Goal: Check status: Check status

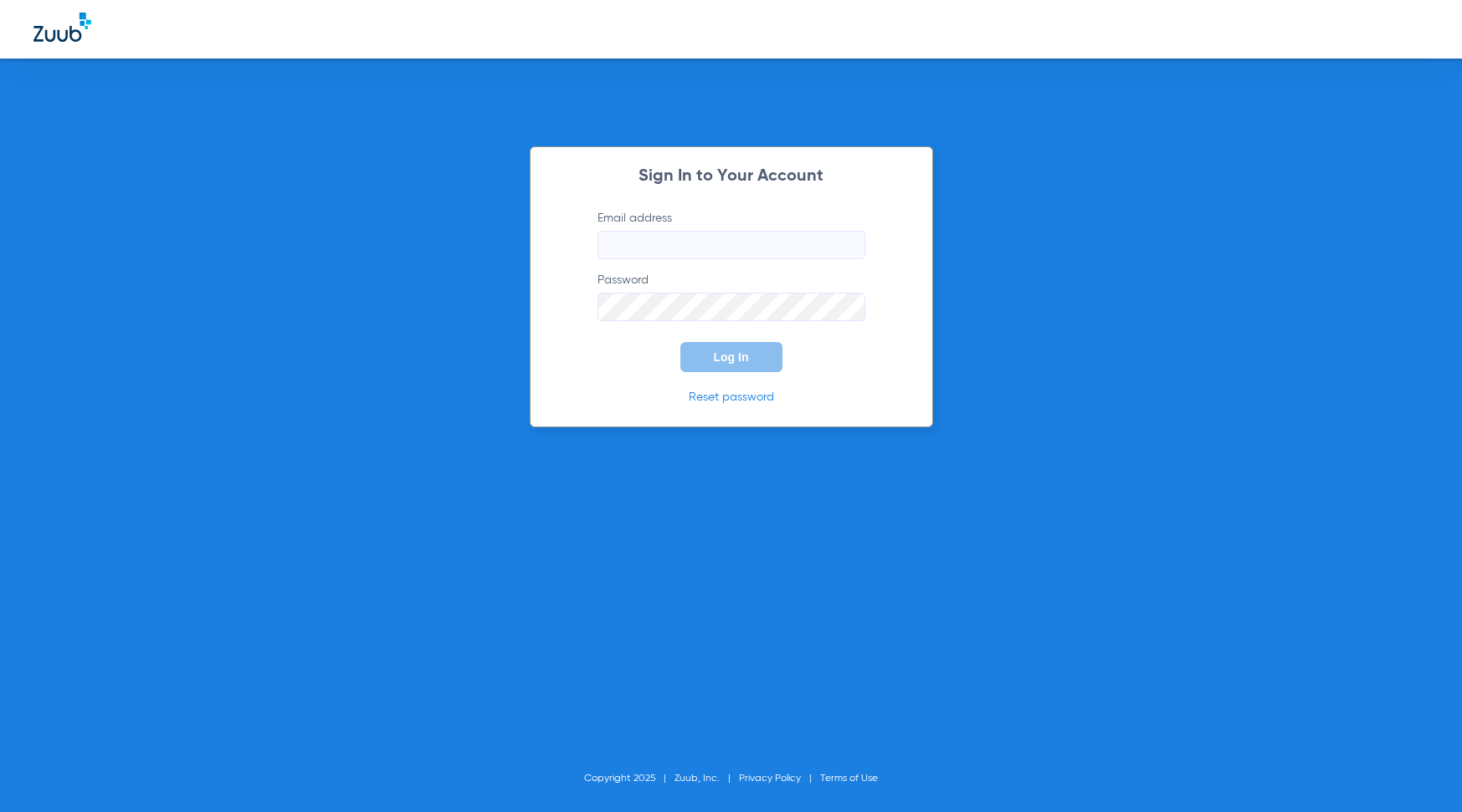
type input "[EMAIL_ADDRESS][DOMAIN_NAME]"
click at [757, 367] on button "Log In" at bounding box center [731, 357] width 102 height 30
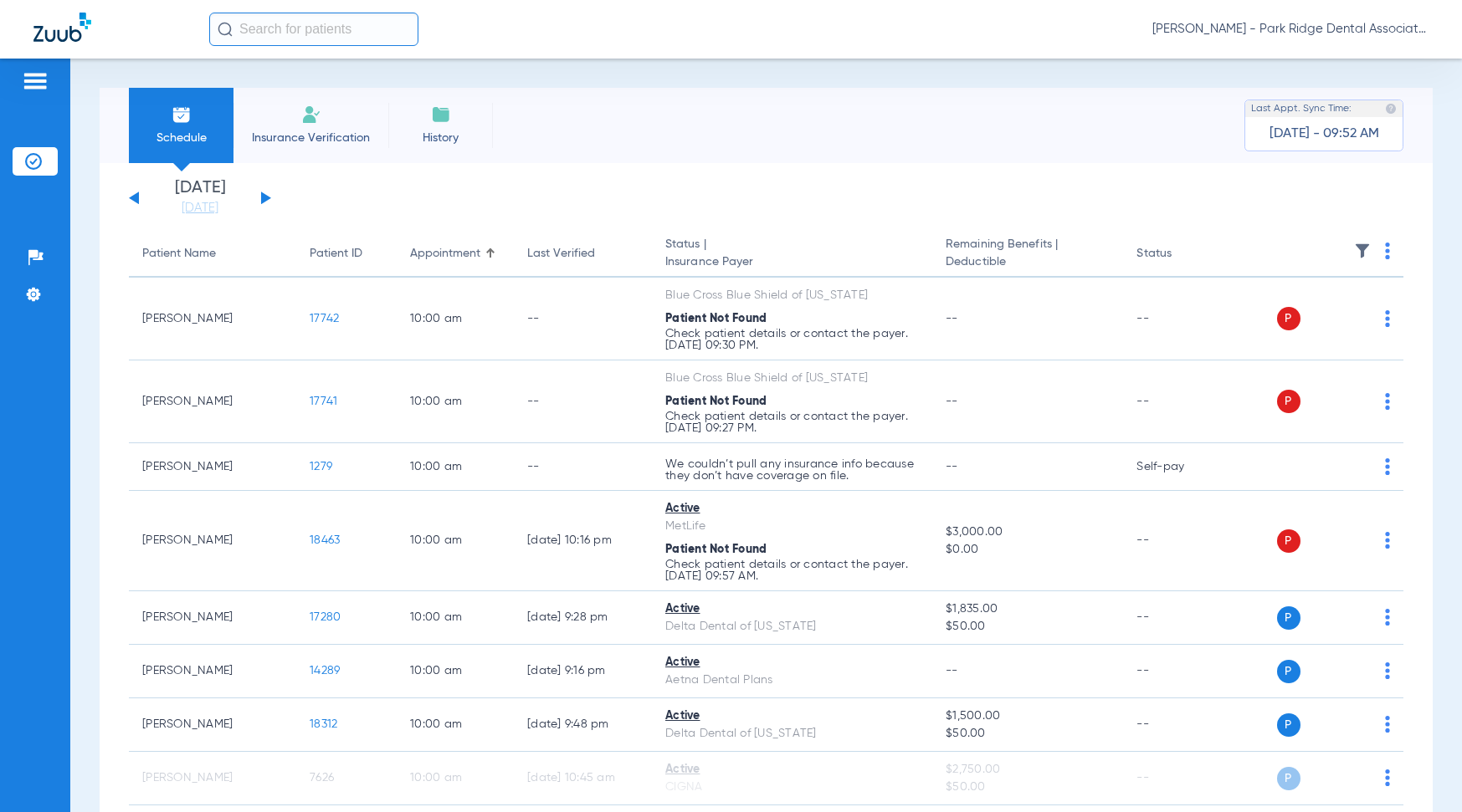
click at [0, 355] on div "Patients Insurance Verification Setup Help Center Settings" at bounding box center [35, 465] width 71 height 812
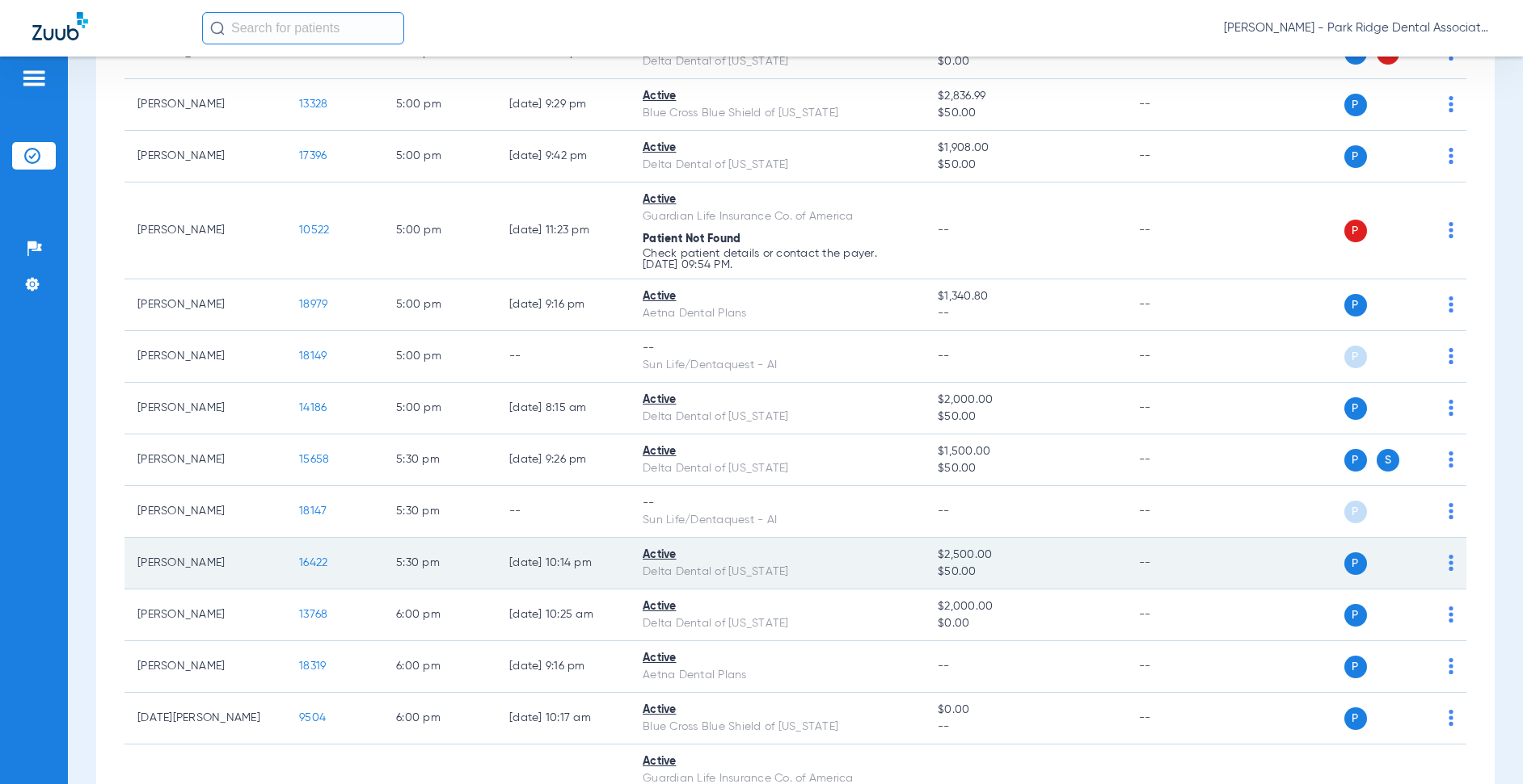
scroll to position [2592, 0]
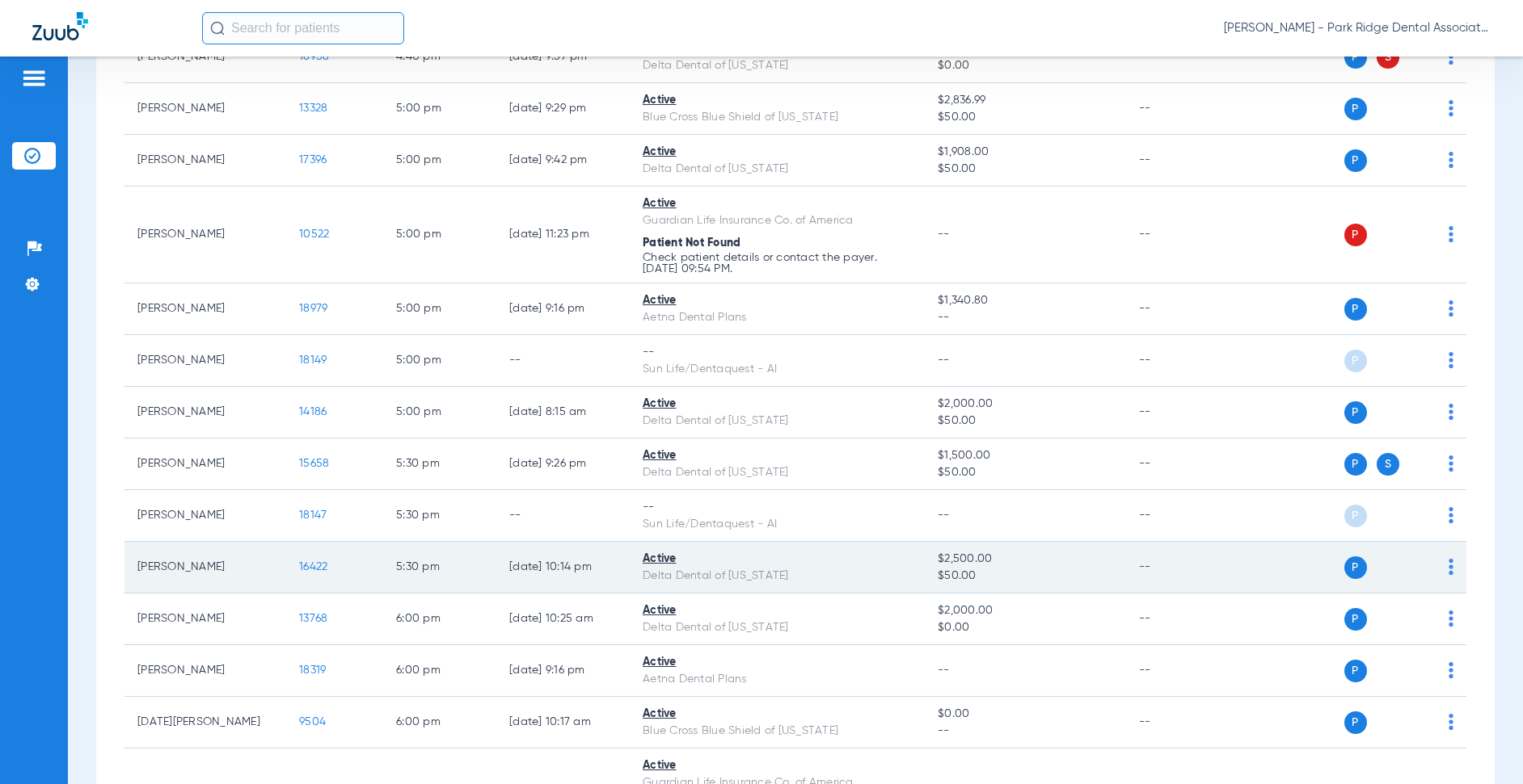
click at [661, 549] on td "Active Delta Dental of [US_STATE]" at bounding box center [777, 568] width 295 height 52
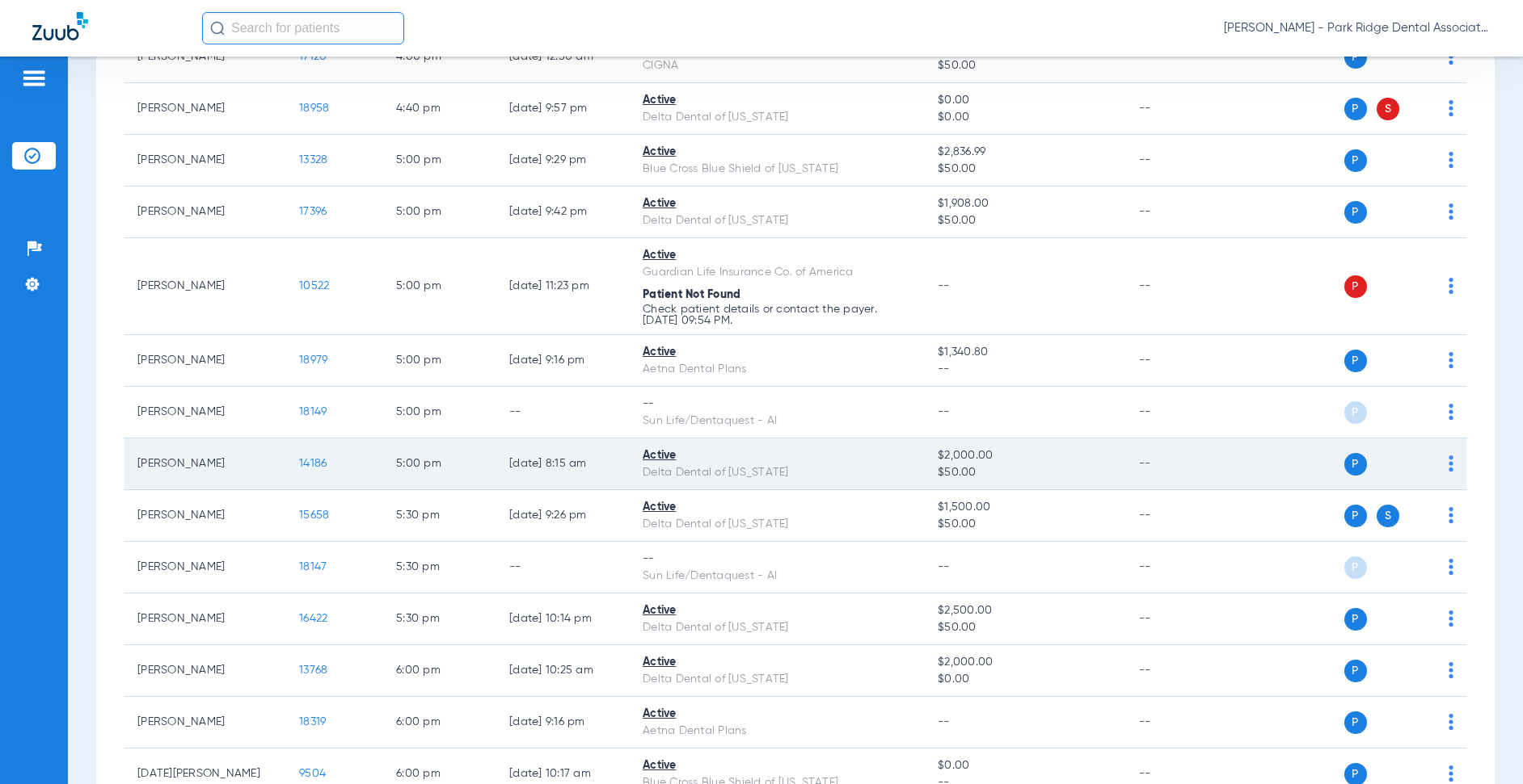
scroll to position [2512, 0]
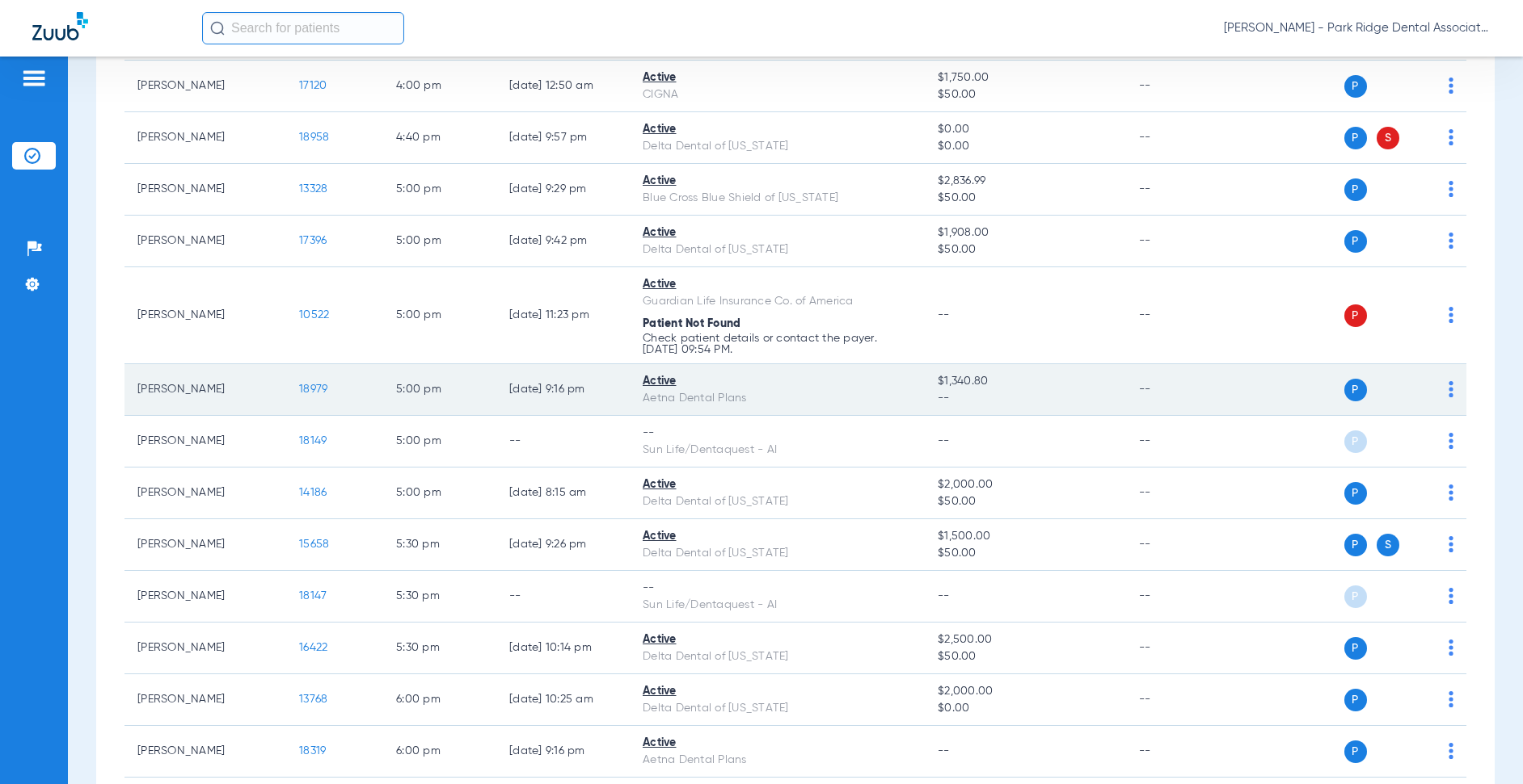
click at [675, 382] on div "Active" at bounding box center [777, 381] width 269 height 17
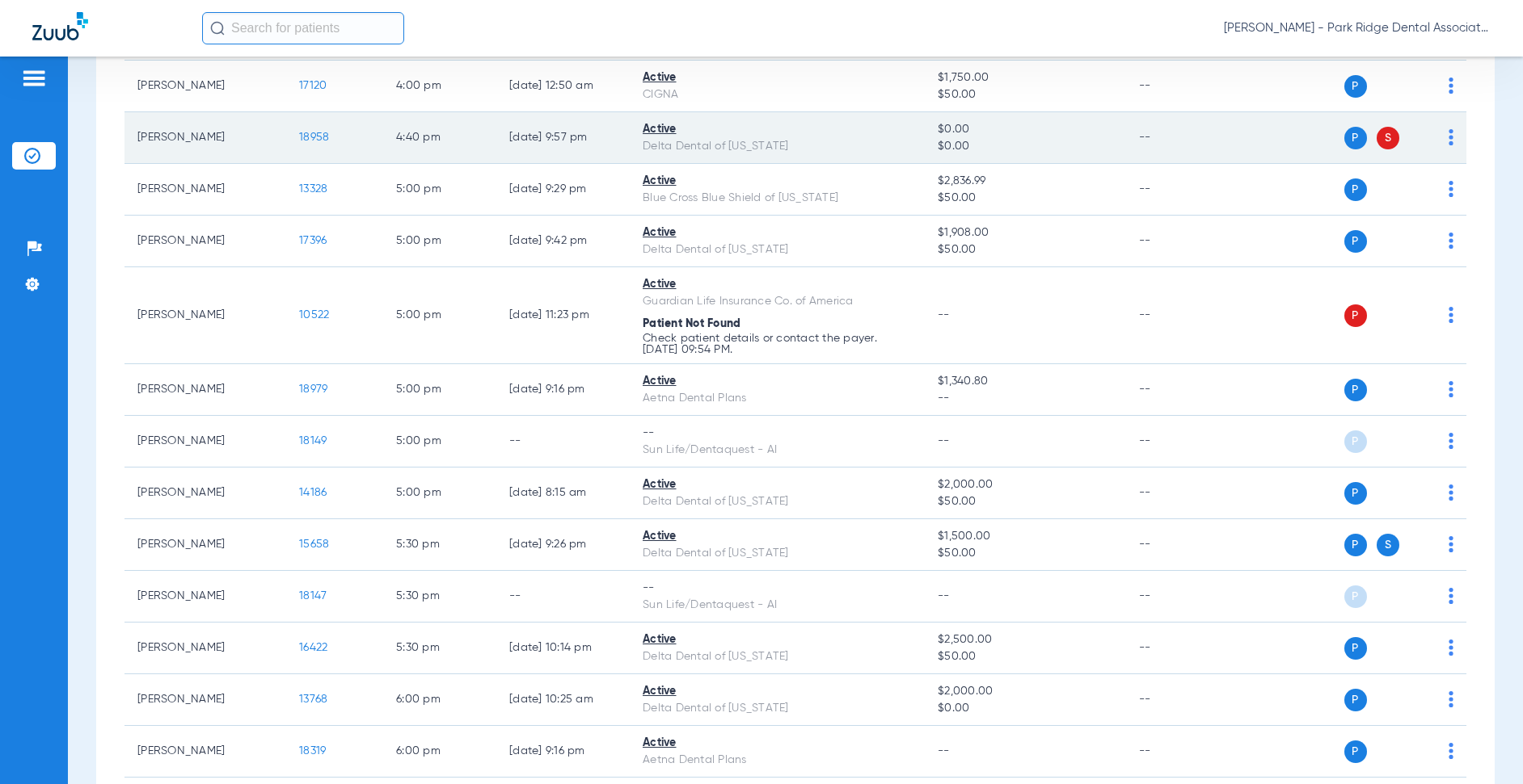
click at [775, 157] on td "Active Delta Dental of [US_STATE]" at bounding box center [777, 138] width 295 height 52
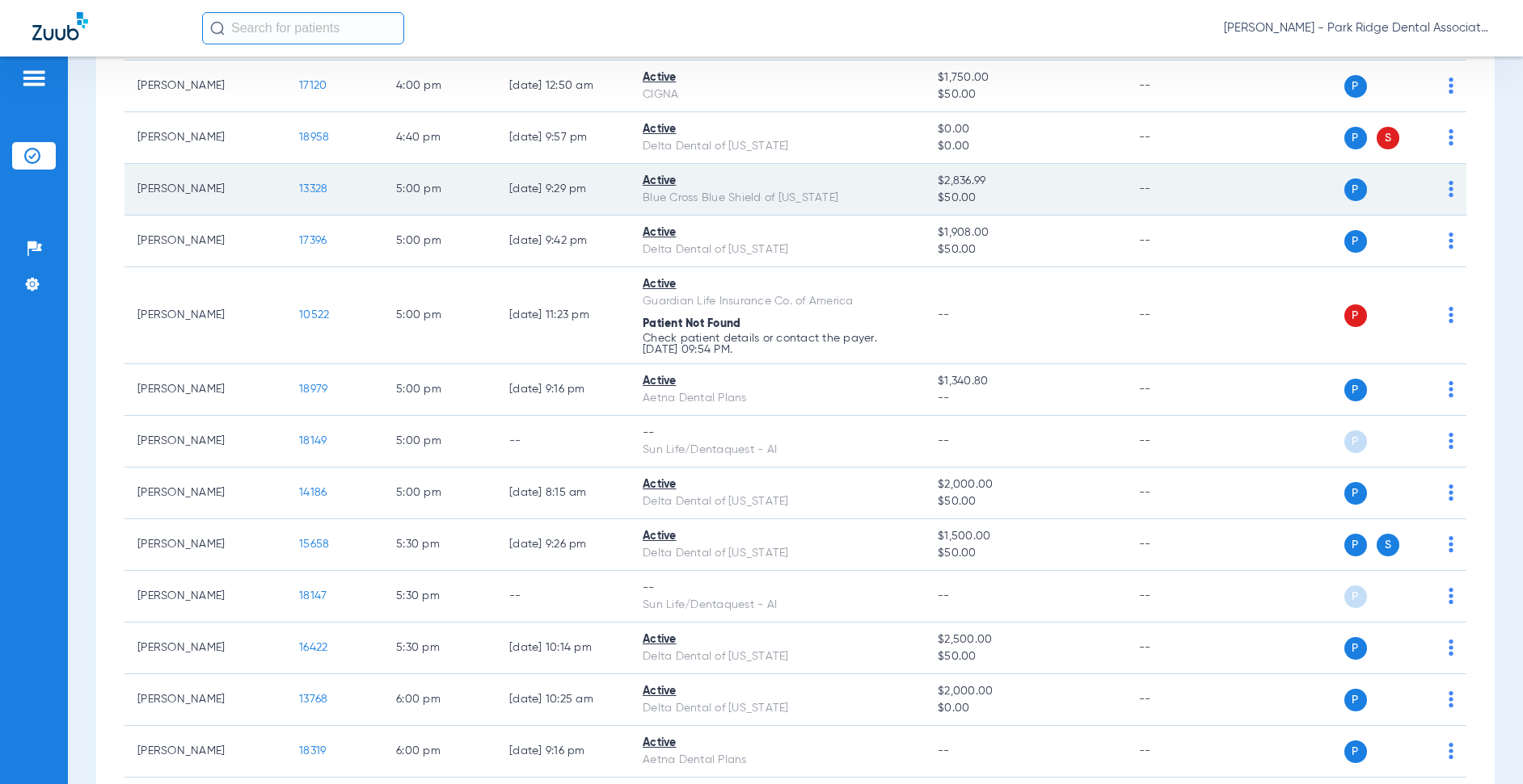
click at [744, 192] on div "Blue Cross Blue Shield of [US_STATE]" at bounding box center [777, 198] width 269 height 17
click at [1344, 192] on span "P" at bounding box center [1355, 189] width 22 height 22
click at [1411, 191] on div "P S" at bounding box center [1344, 189] width 218 height 22
click at [1411, 191] on img at bounding box center [1450, 189] width 4 height 16
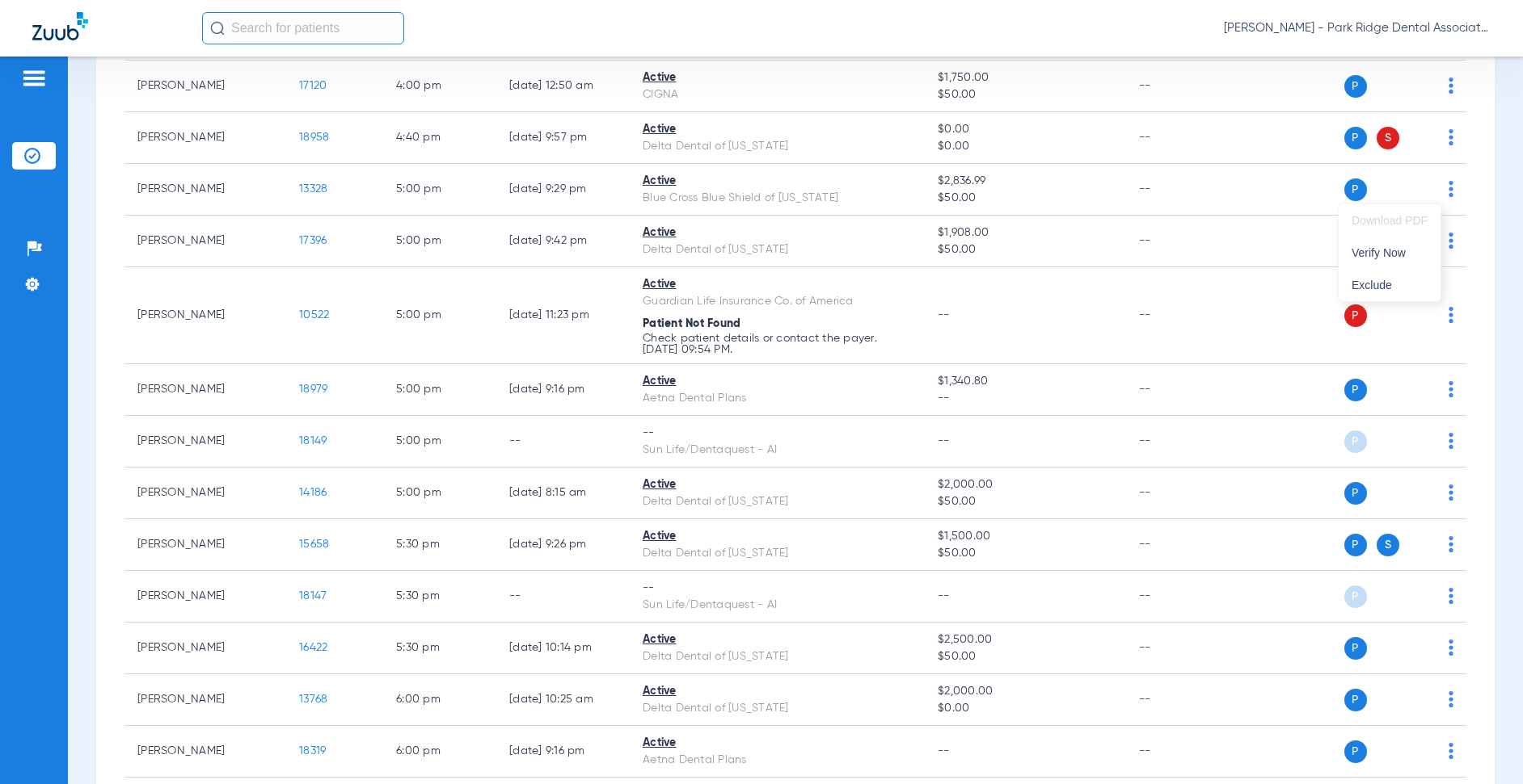
click at [1342, 190] on div at bounding box center [761, 392] width 1523 height 784
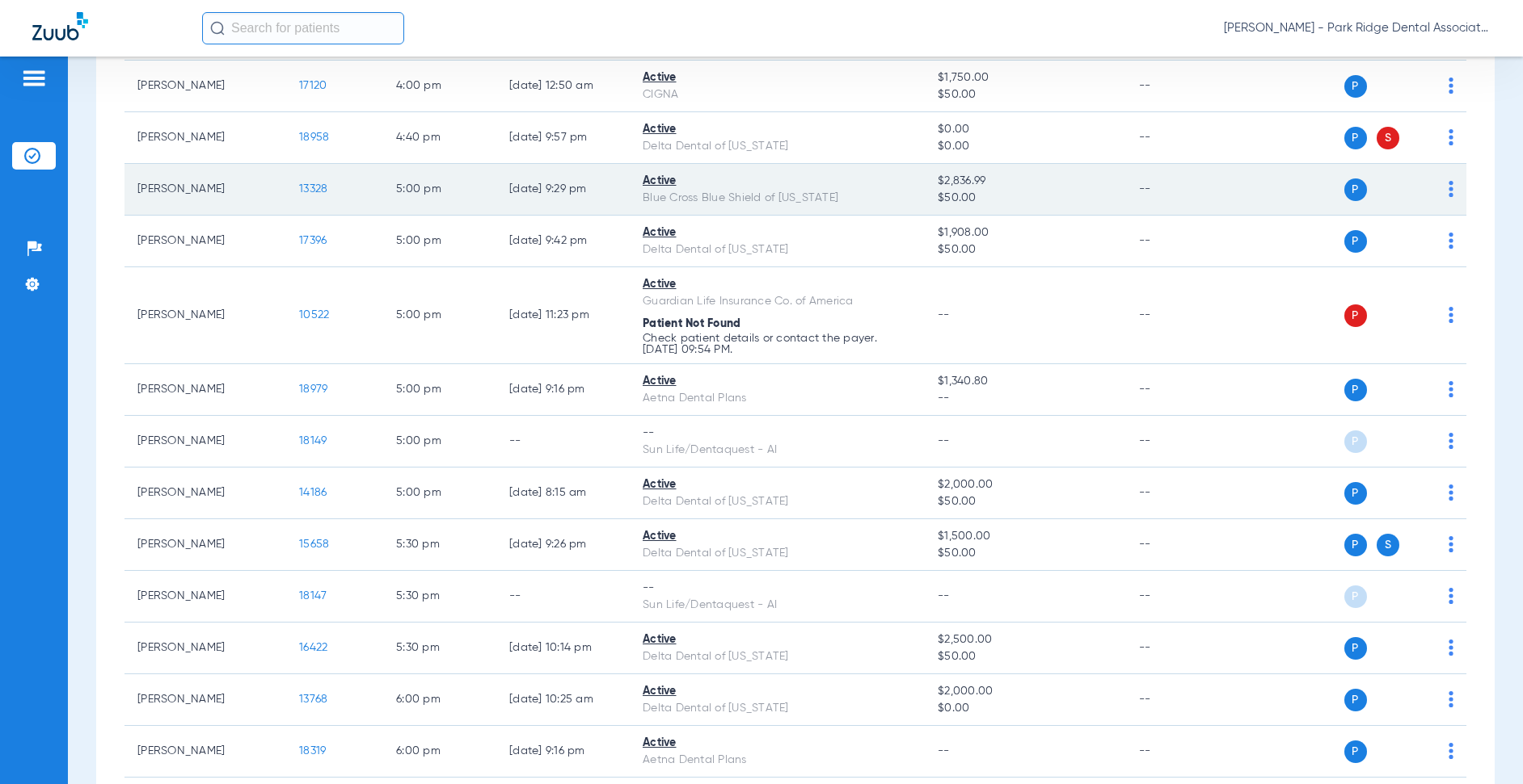
click at [897, 199] on div "Blue Cross Blue Shield of [US_STATE]" at bounding box center [777, 198] width 269 height 17
click at [134, 194] on td "[PERSON_NAME]" at bounding box center [206, 190] width 162 height 52
click at [307, 188] on span "13328" at bounding box center [313, 188] width 29 height 12
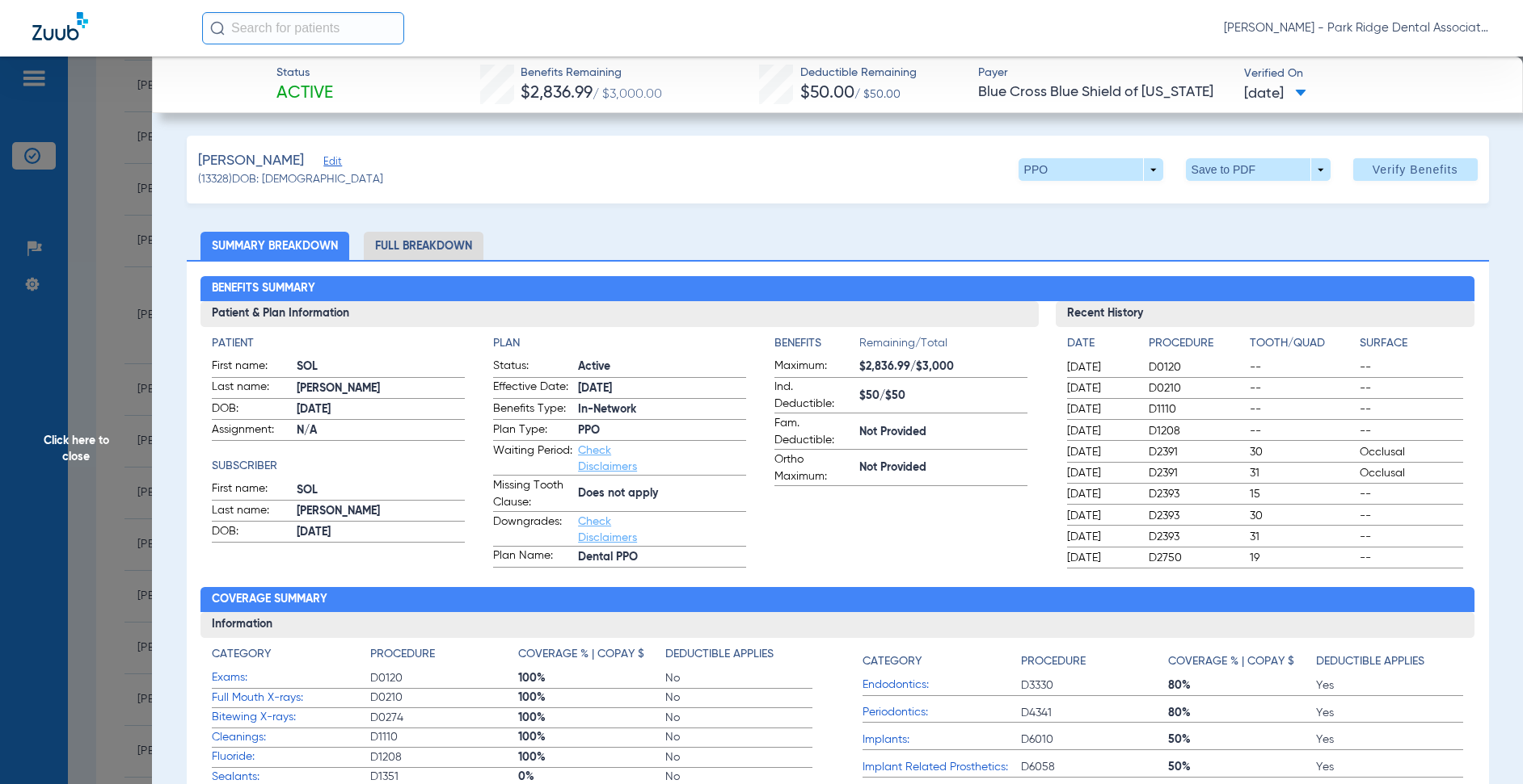
click at [422, 243] on li "Full Breakdown" at bounding box center [423, 246] width 119 height 29
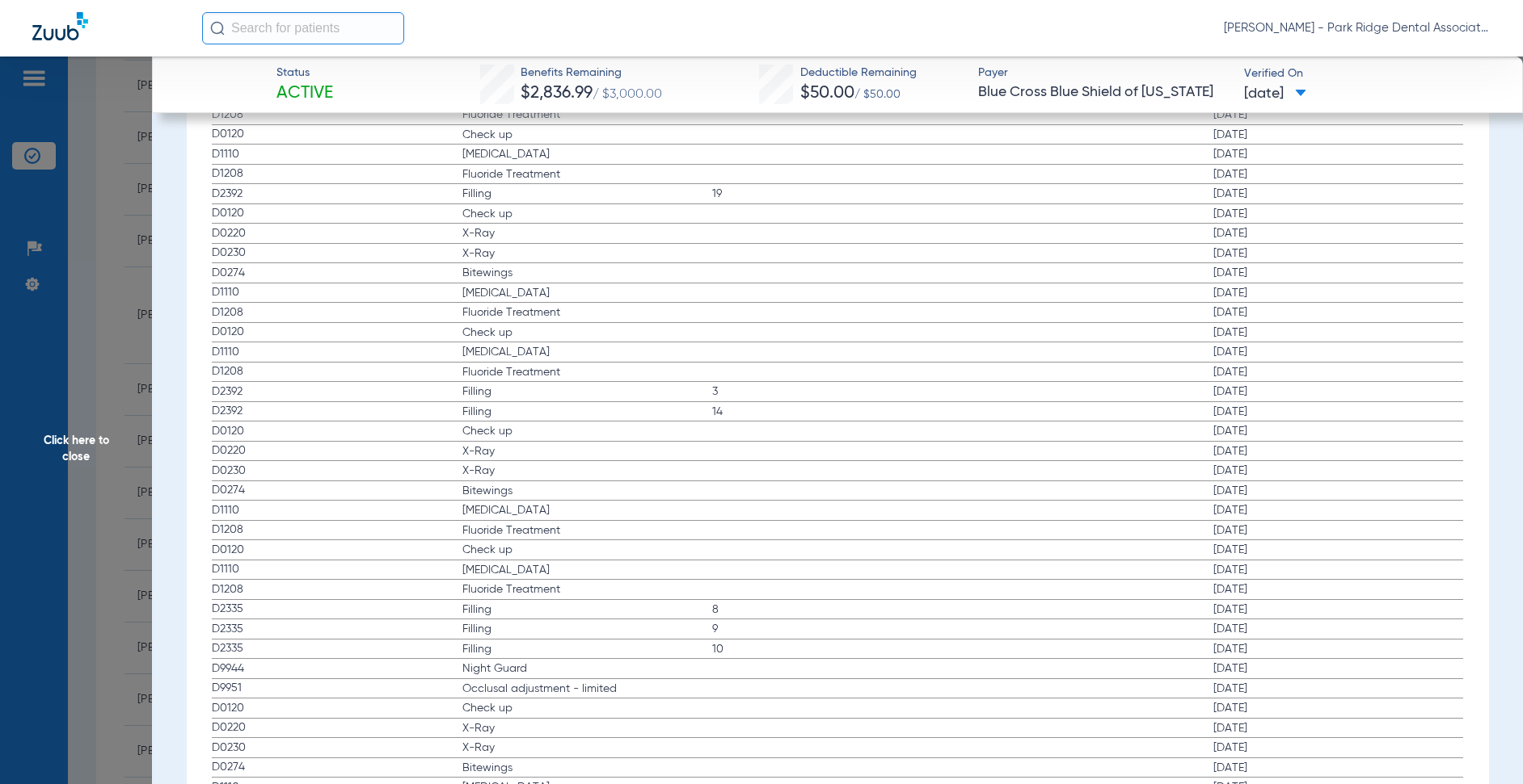
scroll to position [2898, 0]
